Goal: Transaction & Acquisition: Download file/media

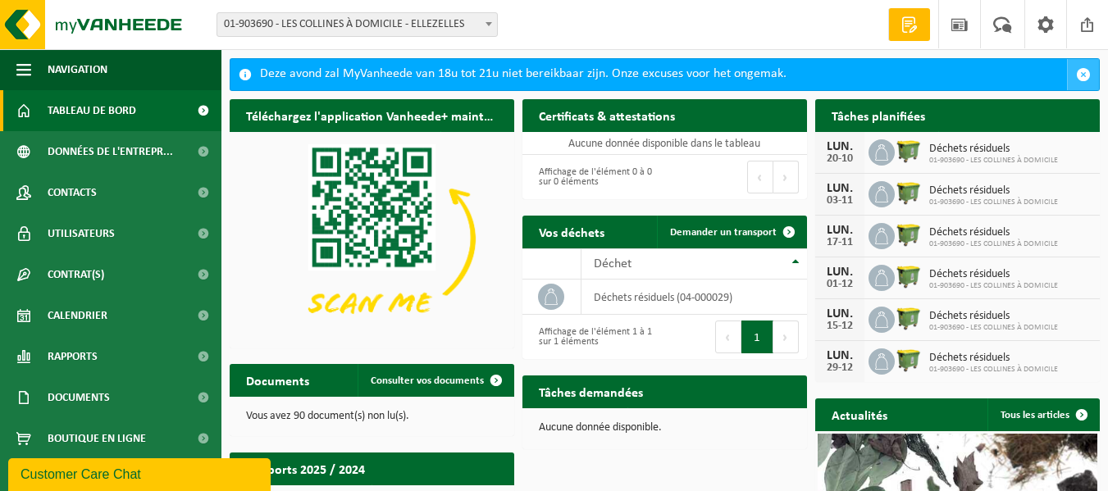
click at [1084, 75] on span "button" at bounding box center [1083, 74] width 15 height 15
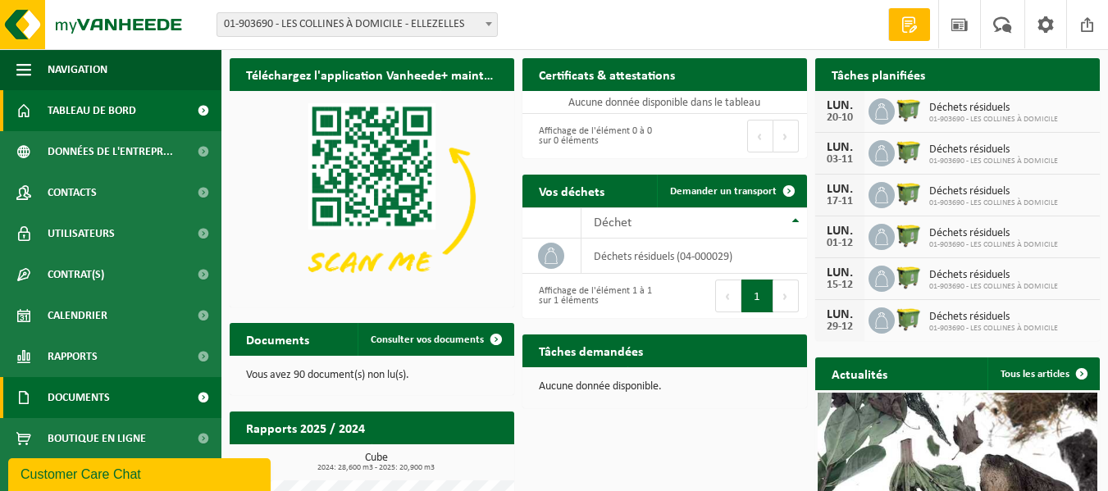
click at [75, 398] on span "Documents" at bounding box center [79, 397] width 62 height 41
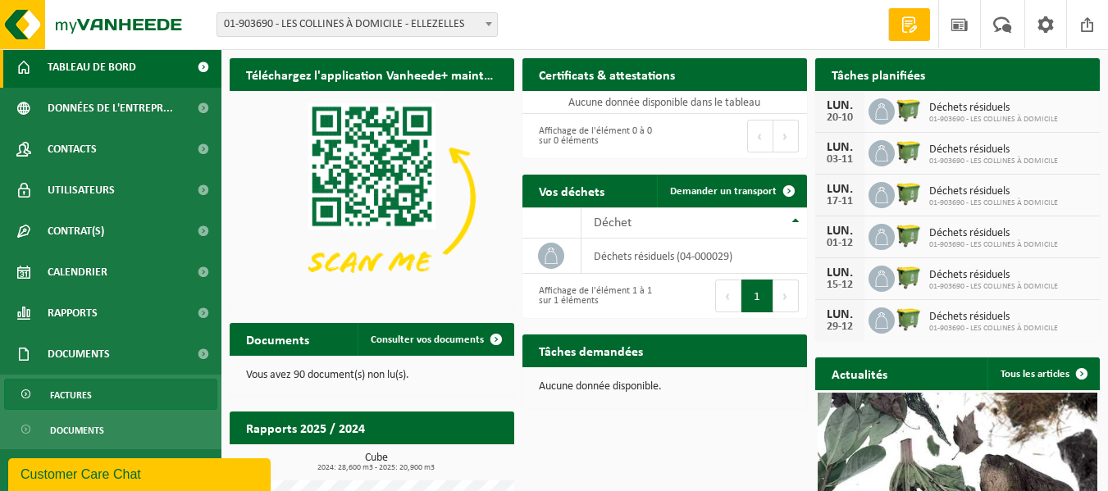
scroll to position [84, 0]
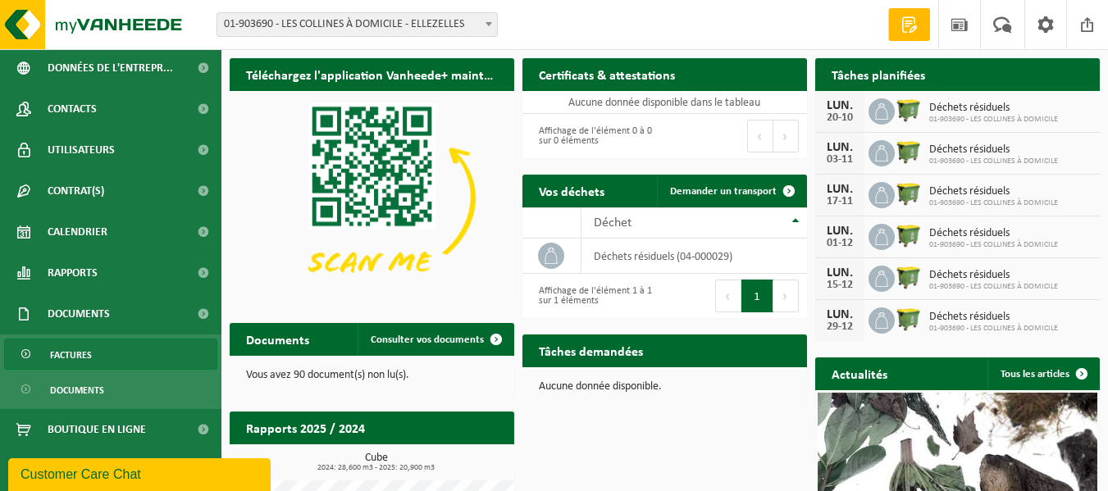
click at [74, 355] on span "Factures" at bounding box center [71, 354] width 42 height 31
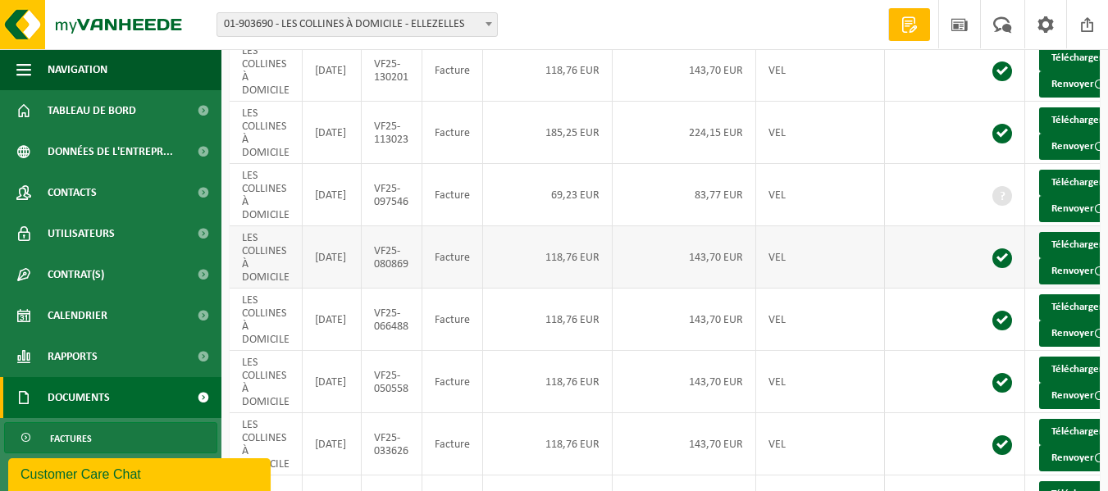
scroll to position [164, 0]
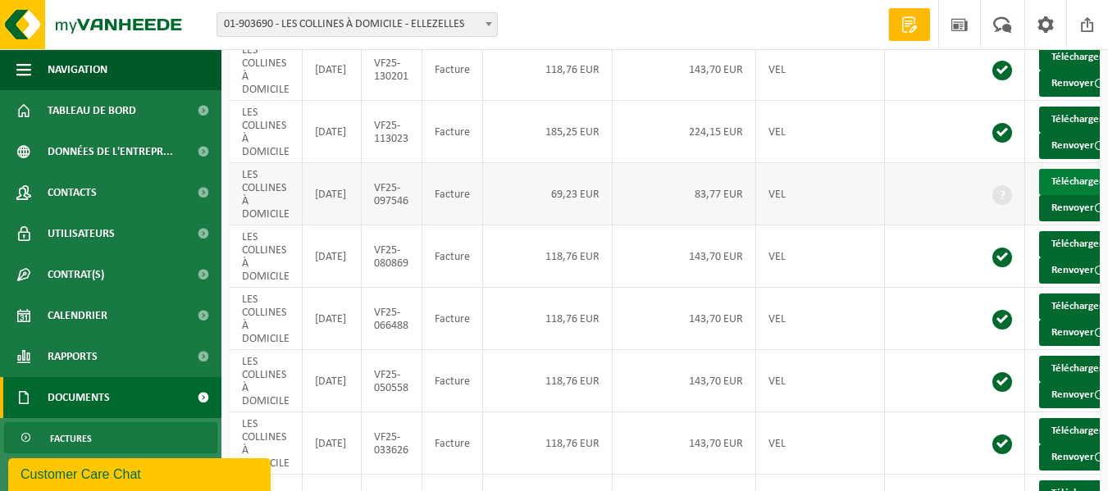
click at [1080, 195] on link "Télécharger" at bounding box center [1082, 182] width 87 height 26
